Goal: Task Accomplishment & Management: Use online tool/utility

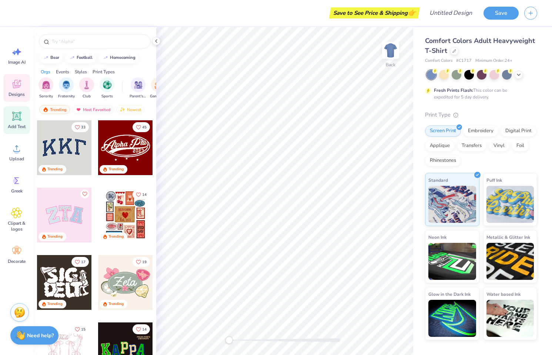
click at [15, 118] on icon at bounding box center [16, 116] width 7 height 7
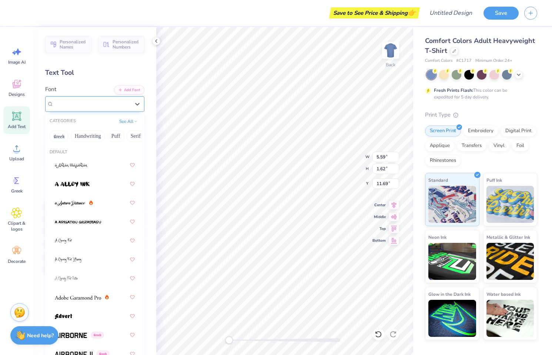
click at [91, 105] on div "Super Dream" at bounding box center [92, 103] width 78 height 11
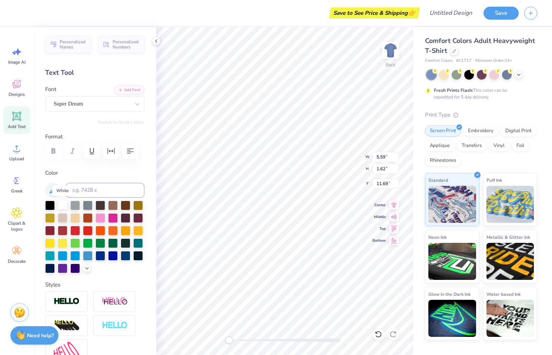
click at [62, 206] on div at bounding box center [63, 205] width 10 height 10
click at [519, 75] on icon at bounding box center [518, 74] width 6 height 6
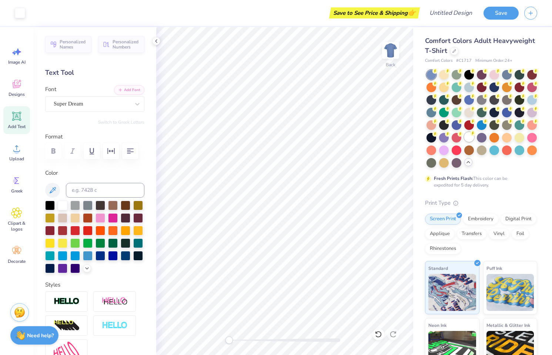
click at [469, 137] on div at bounding box center [469, 137] width 10 height 10
click at [75, 205] on div at bounding box center [75, 205] width 10 height 10
click at [138, 102] on icon at bounding box center [137, 103] width 7 height 7
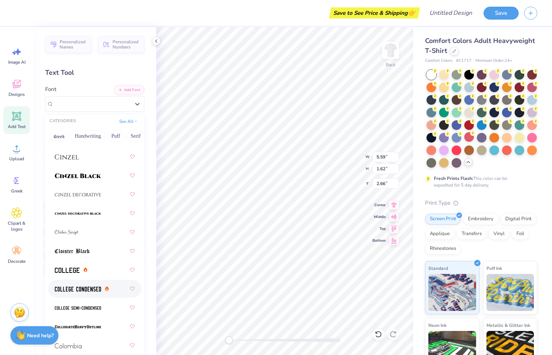
scroll to position [1252, 0]
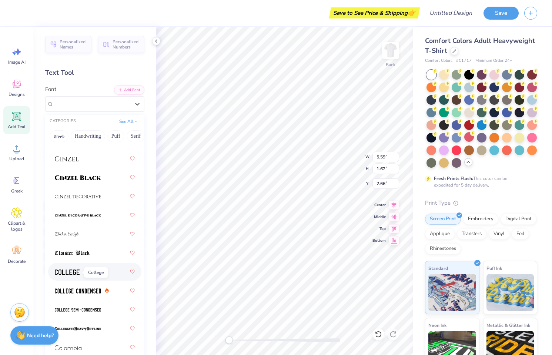
click at [66, 274] on img at bounding box center [67, 271] width 25 height 5
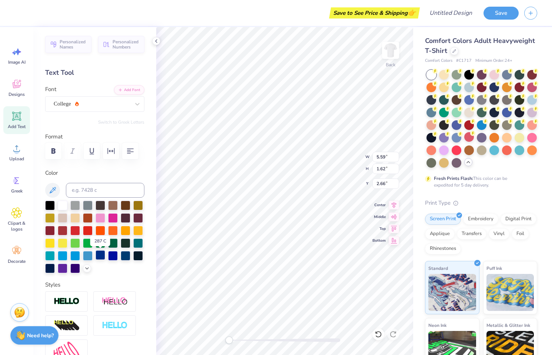
click at [98, 257] on div at bounding box center [100, 255] width 10 height 10
click at [60, 73] on div "Text Tool" at bounding box center [94, 73] width 99 height 10
click at [68, 44] on span "Personalized Names" at bounding box center [73, 43] width 27 height 10
type input "12.43"
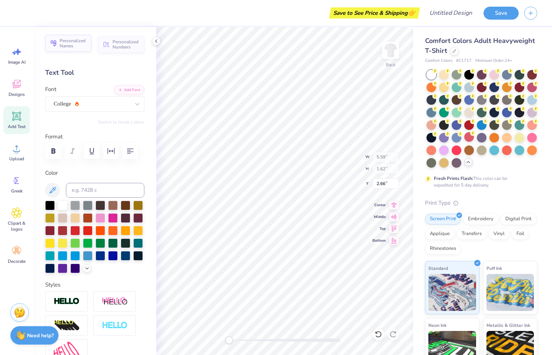
type input "2.00"
type input "11.50"
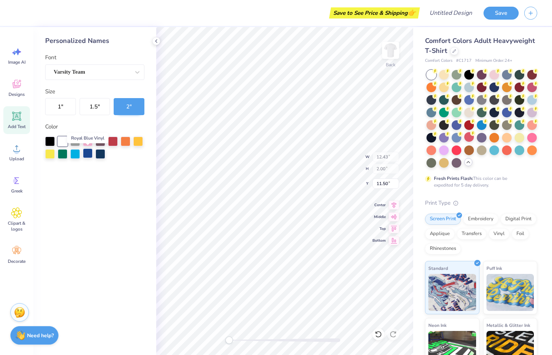
click at [90, 154] on div at bounding box center [88, 153] width 10 height 10
click at [61, 106] on button "1 "" at bounding box center [60, 106] width 31 height 17
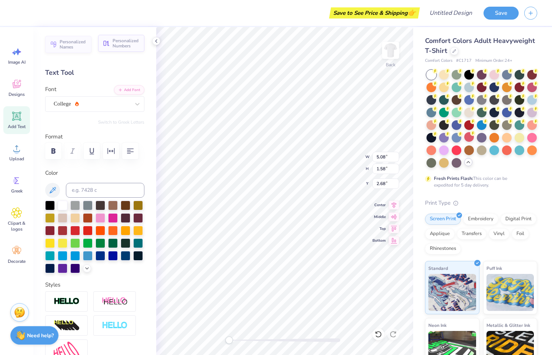
click at [122, 44] on span "Personalized Numbers" at bounding box center [125, 43] width 27 height 10
type input "2.78"
type input "2.00"
type input "11.50"
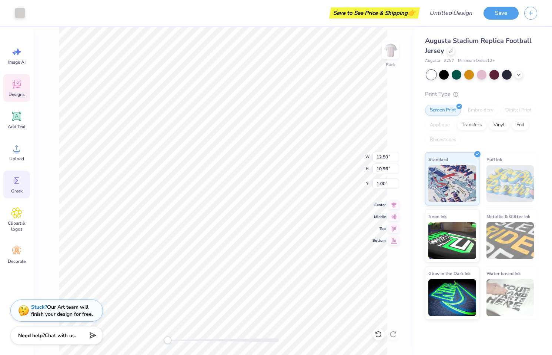
click at [14, 179] on icon at bounding box center [16, 180] width 11 height 11
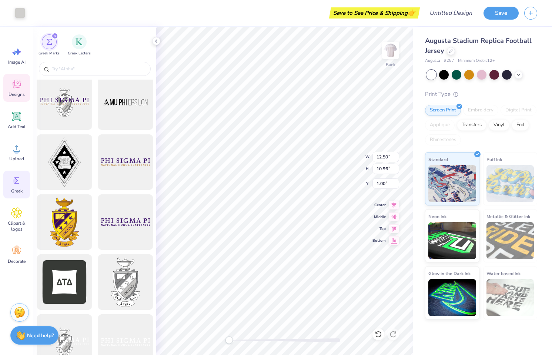
scroll to position [128, 0]
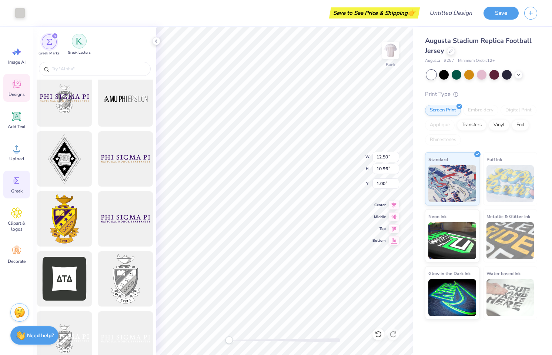
click at [80, 43] on img "filter for Greek Letters" at bounding box center [78, 40] width 7 height 7
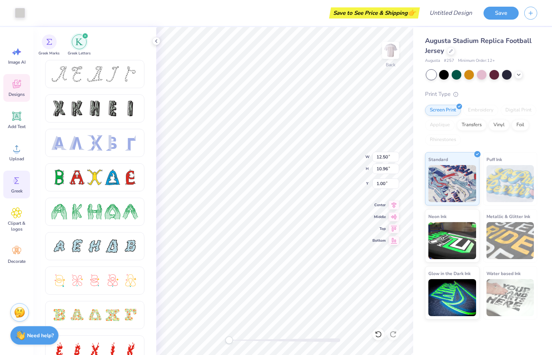
scroll to position [0, 0]
click at [47, 45] on div "filter for Greek Marks" at bounding box center [49, 41] width 15 height 15
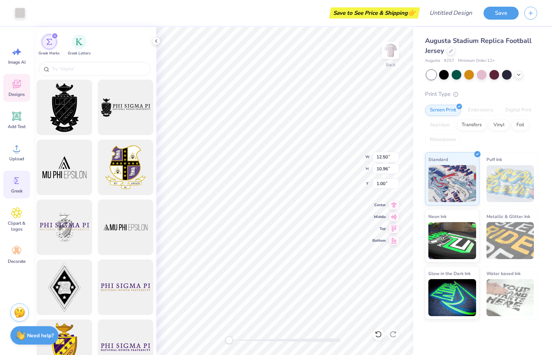
click at [47, 45] on div "filter for Greek Marks" at bounding box center [49, 41] width 15 height 15
click at [78, 44] on img "filter for Greek Letters" at bounding box center [78, 40] width 7 height 7
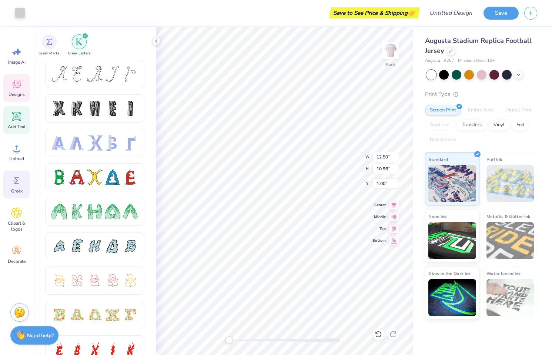
click at [15, 117] on icon at bounding box center [16, 116] width 9 height 9
type input "5.98"
type input "1.73"
type input "11.13"
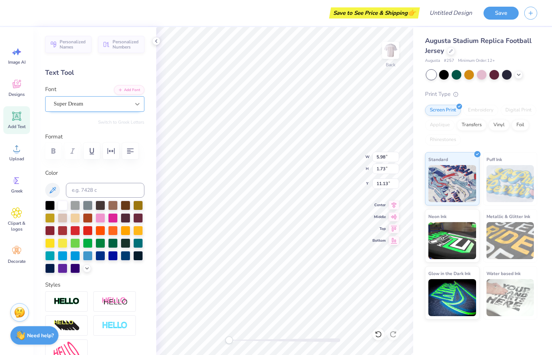
click at [137, 105] on icon at bounding box center [137, 103] width 7 height 7
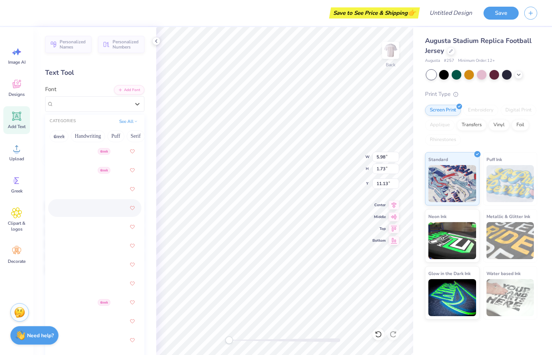
scroll to position [249, 0]
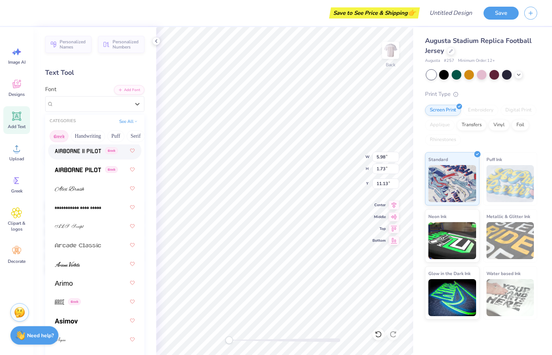
click at [59, 135] on button "Greek" at bounding box center [59, 136] width 19 height 12
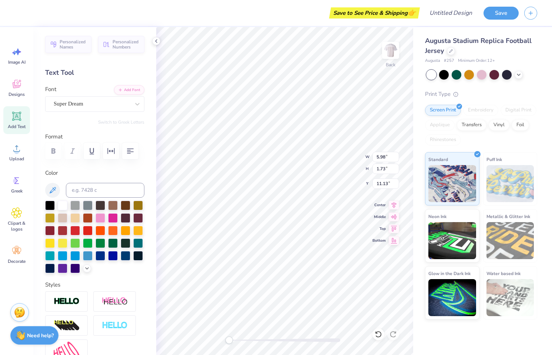
type textarea "AOT"
click at [96, 104] on div "Super Dream" at bounding box center [92, 103] width 78 height 11
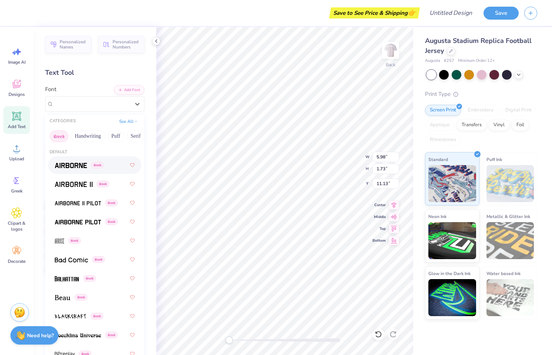
click at [59, 138] on button "Greek" at bounding box center [59, 136] width 19 height 12
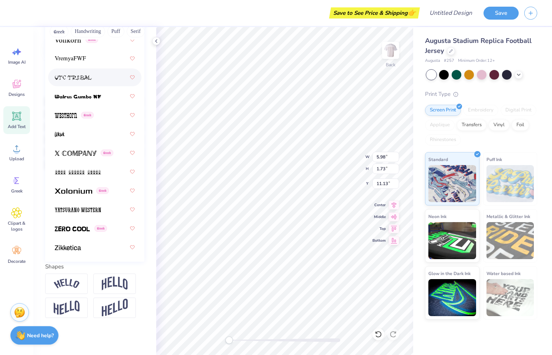
scroll to position [105, 0]
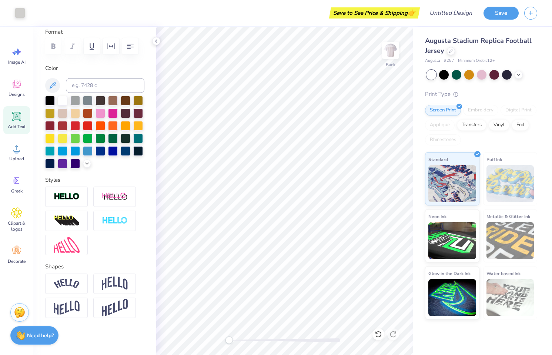
drag, startPoint x: 377, startPoint y: 13, endPoint x: 392, endPoint y: 12, distance: 14.8
click at [378, 13] on div "Save to See Price & Shipping 👉" at bounding box center [374, 12] width 87 height 11
drag, startPoint x: 412, startPoint y: 13, endPoint x: 419, endPoint y: 13, distance: 6.7
click at [412, 13] on span "👉" at bounding box center [411, 12] width 8 height 9
click at [503, 12] on button "Save" at bounding box center [500, 12] width 35 height 13
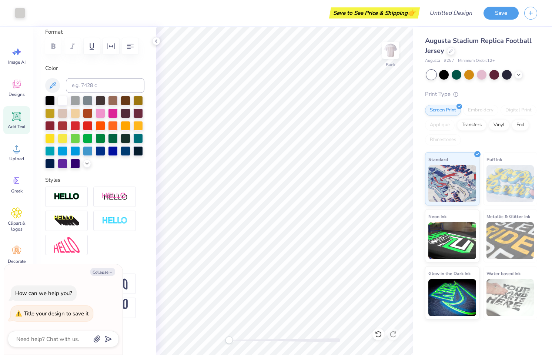
click at [394, 11] on div "Save to See Price & Shipping 👉" at bounding box center [374, 12] width 87 height 11
click at [104, 271] on button "Collapse" at bounding box center [102, 272] width 25 height 8
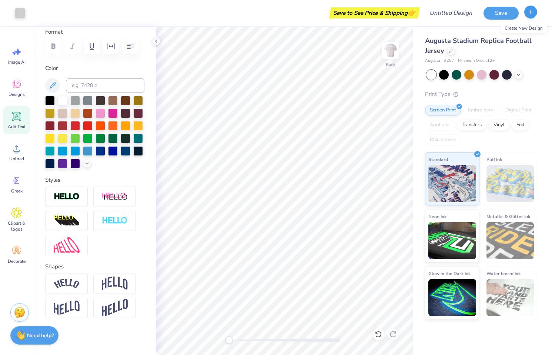
click at [533, 13] on icon "button" at bounding box center [530, 12] width 6 height 6
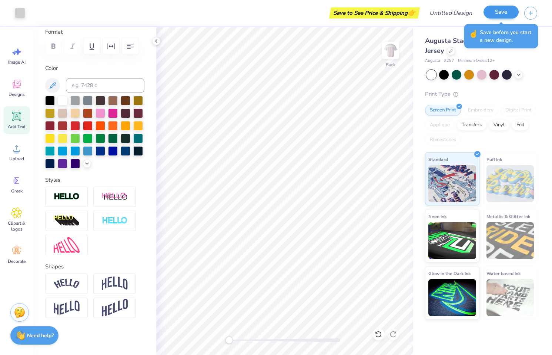
click at [498, 12] on button "Save" at bounding box center [500, 12] width 35 height 13
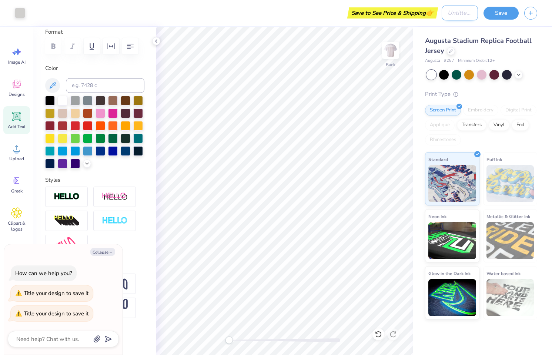
type textarea "x"
click at [451, 13] on input "Design Title" at bounding box center [459, 13] width 36 height 15
type input "s"
type textarea "x"
type input "sh"
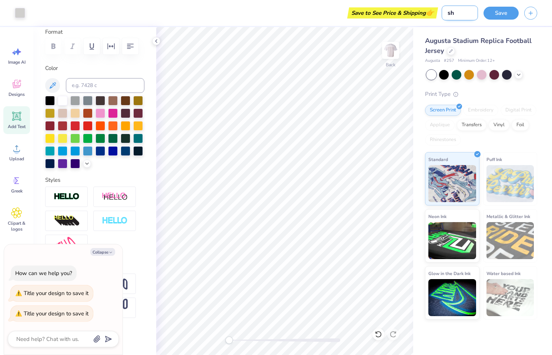
type textarea "x"
type input "shi"
type textarea "x"
type input "shir"
type textarea "x"
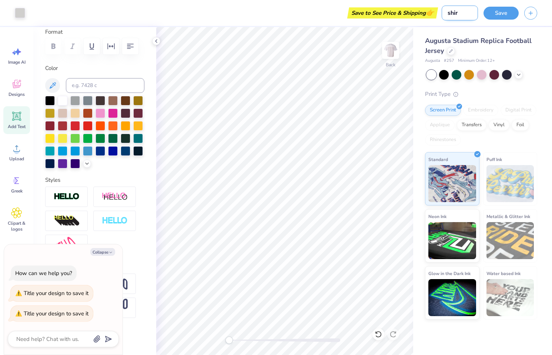
type input "shirt"
type textarea "x"
type input "shirt"
type textarea "x"
type input "shirt m"
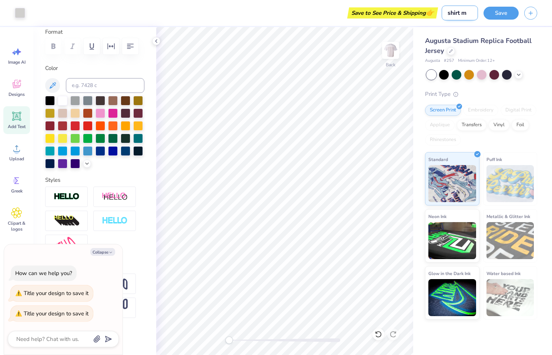
type textarea "x"
type input "shirt mo"
type textarea "x"
type input "shirt moc"
type textarea "x"
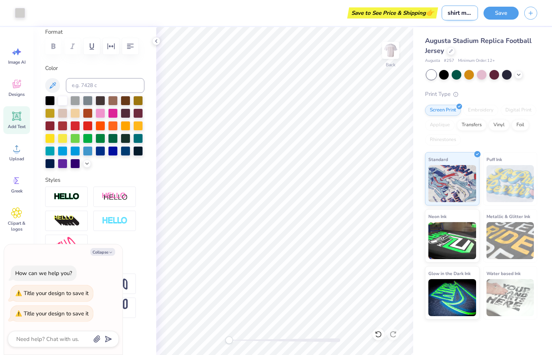
type input "shirt mock"
type textarea "x"
type input "shirt mocku"
type textarea "x"
type input "shirt mockup"
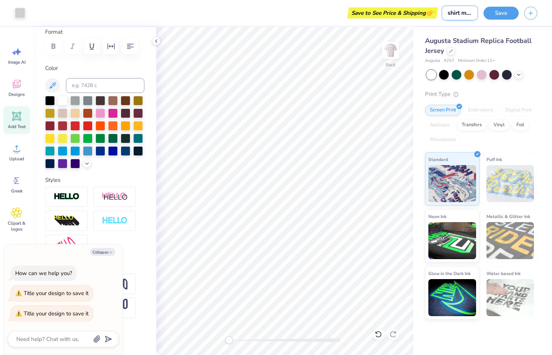
type textarea "x"
type input "shirt mockup"
click at [505, 13] on button "Save" at bounding box center [500, 12] width 35 height 13
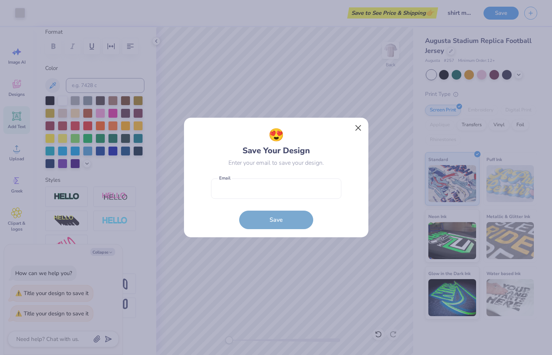
click at [360, 127] on button "Close" at bounding box center [358, 128] width 14 height 14
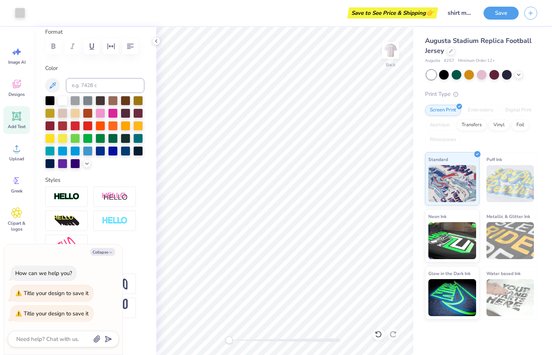
type textarea "x"
